Goal: Find specific page/section: Find specific page/section

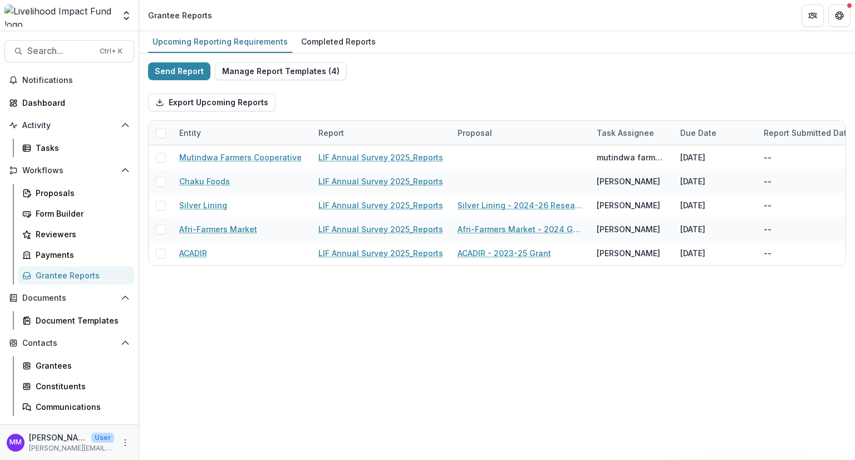
scroll to position [78, 0]
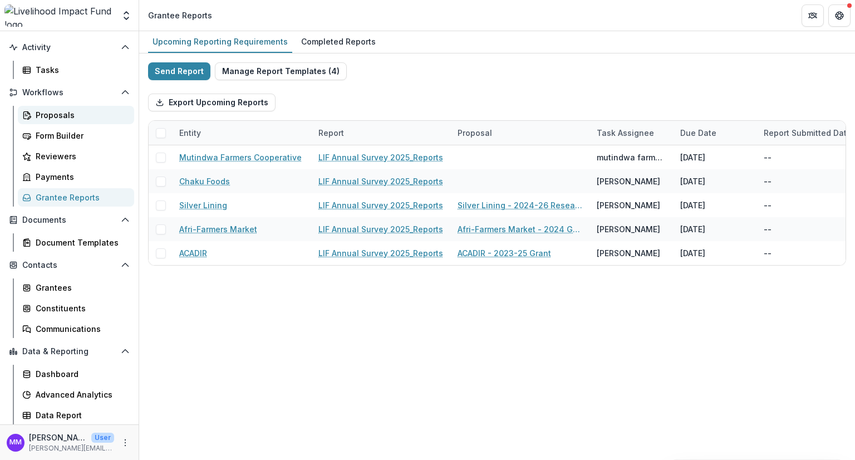
click at [58, 115] on div "Proposals" at bounding box center [81, 115] width 90 height 12
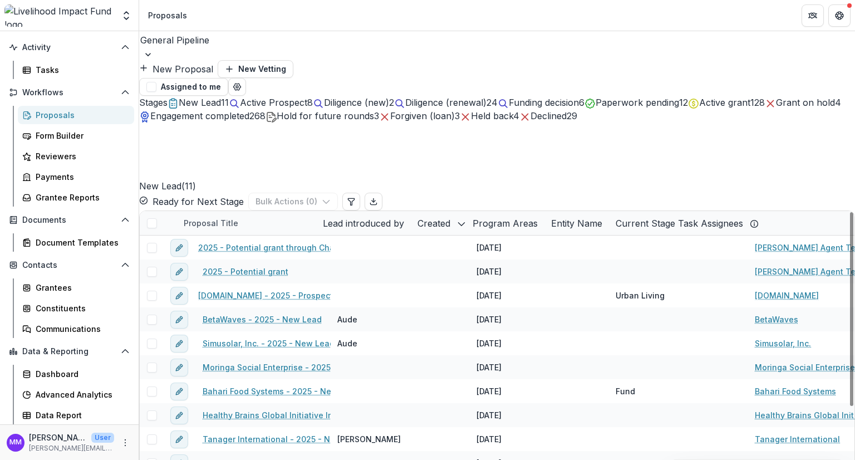
click at [174, 48] on div at bounding box center [496, 40] width 713 height 16
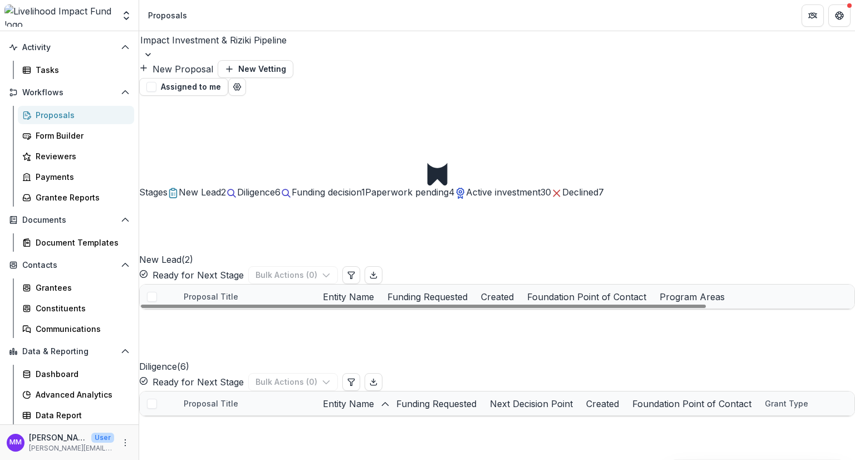
click at [448, 186] on span "Paperwork pending" at bounding box center [406, 191] width 83 height 11
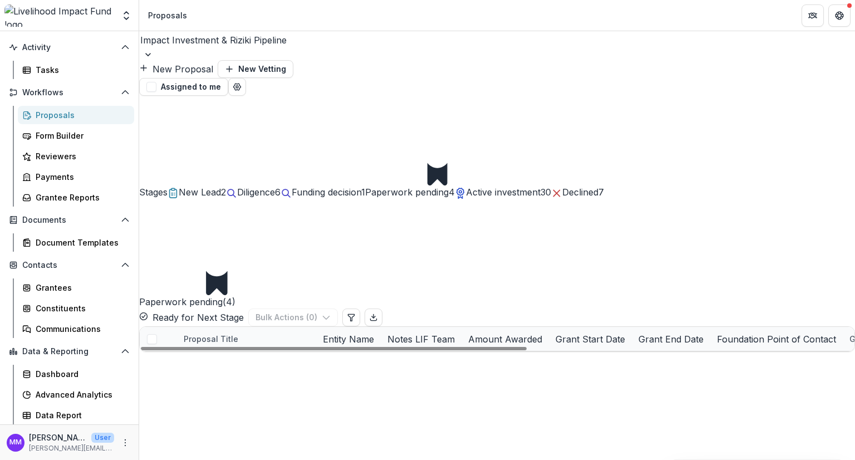
drag, startPoint x: 394, startPoint y: 347, endPoint x: 0, endPoint y: 236, distance: 409.2
click at [141, 347] on div at bounding box center [334, 348] width 386 height 3
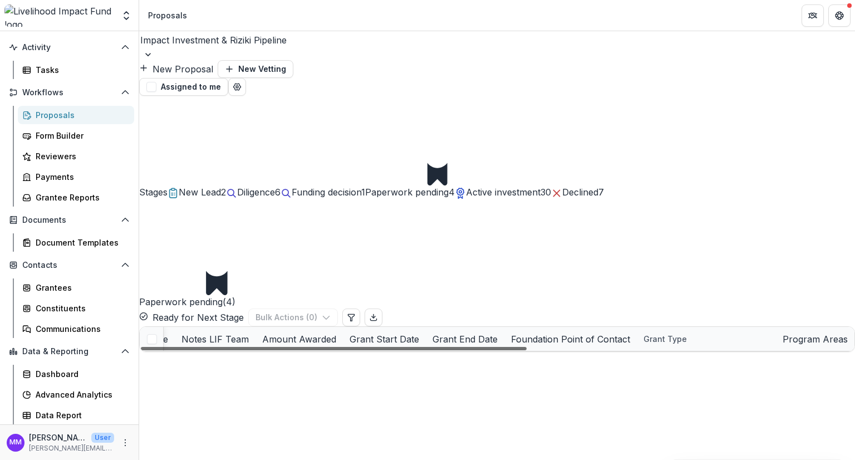
scroll to position [0, 568]
drag, startPoint x: 487, startPoint y: 343, endPoint x: 794, endPoint y: 377, distance: 308.4
click at [526, 350] on div at bounding box center [334, 348] width 386 height 3
drag, startPoint x: 833, startPoint y: 376, endPoint x: 208, endPoint y: 323, distance: 627.6
click at [208, 323] on div "Stages New Lead 2 Diligence 6 Funding decision 1 Paperwork pending 4 Active inv…" at bounding box center [497, 224] width 716 height 256
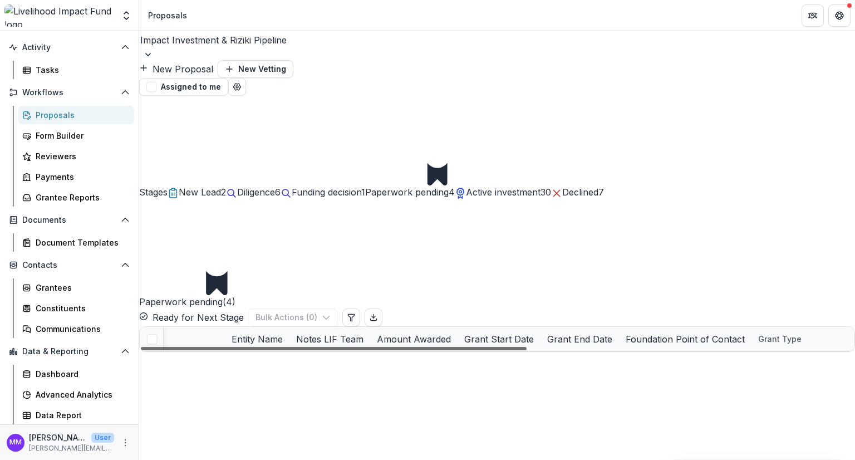
scroll to position [0, 0]
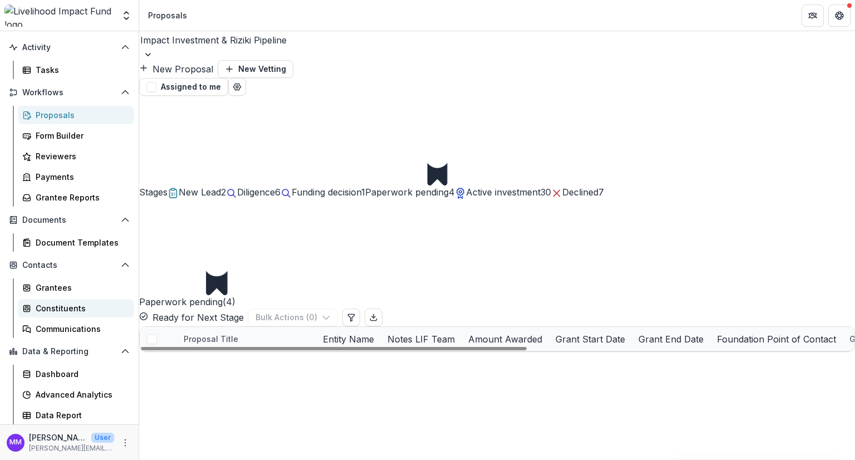
drag, startPoint x: 470, startPoint y: 344, endPoint x: 116, endPoint y: 303, distance: 356.3
click at [141, 347] on div at bounding box center [334, 348] width 386 height 3
